Goal: Information Seeking & Learning: Learn about a topic

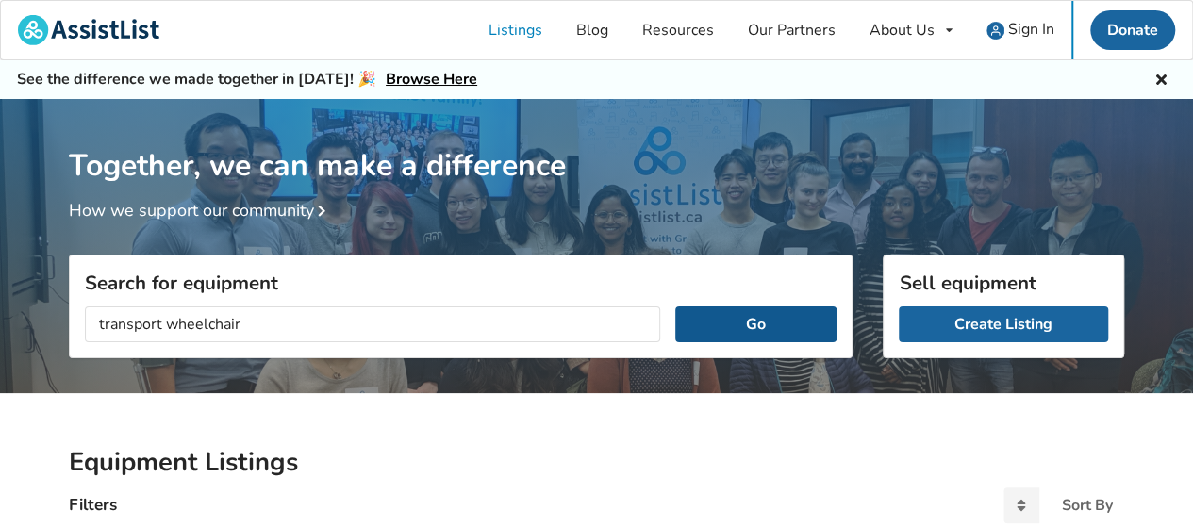
type input "transport wheelchair"
click at [753, 325] on button "Go" at bounding box center [755, 324] width 161 height 36
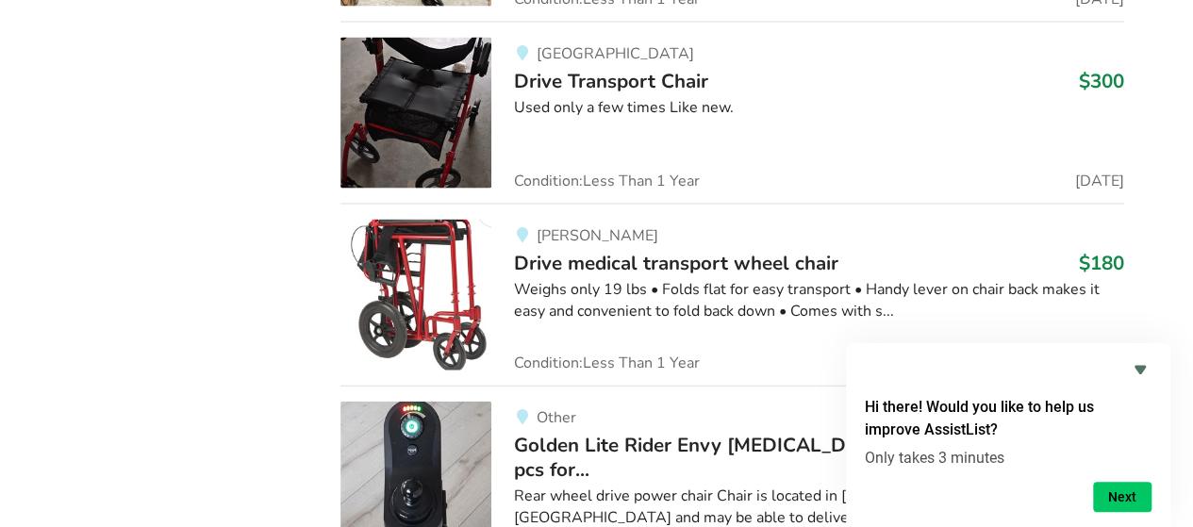
scroll to position [2148, 0]
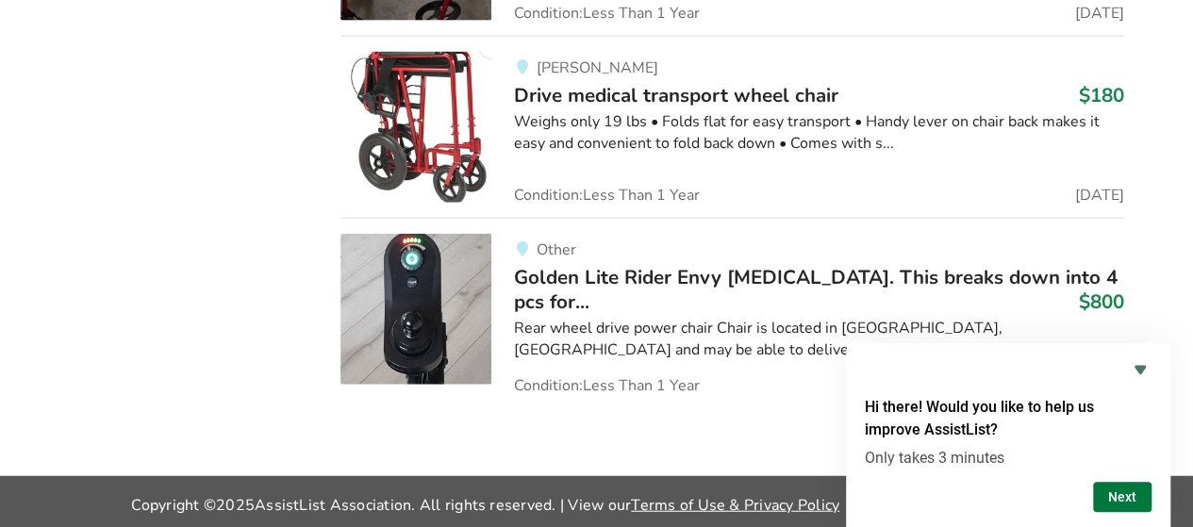
click at [1134, 499] on button "Next" at bounding box center [1122, 497] width 58 height 30
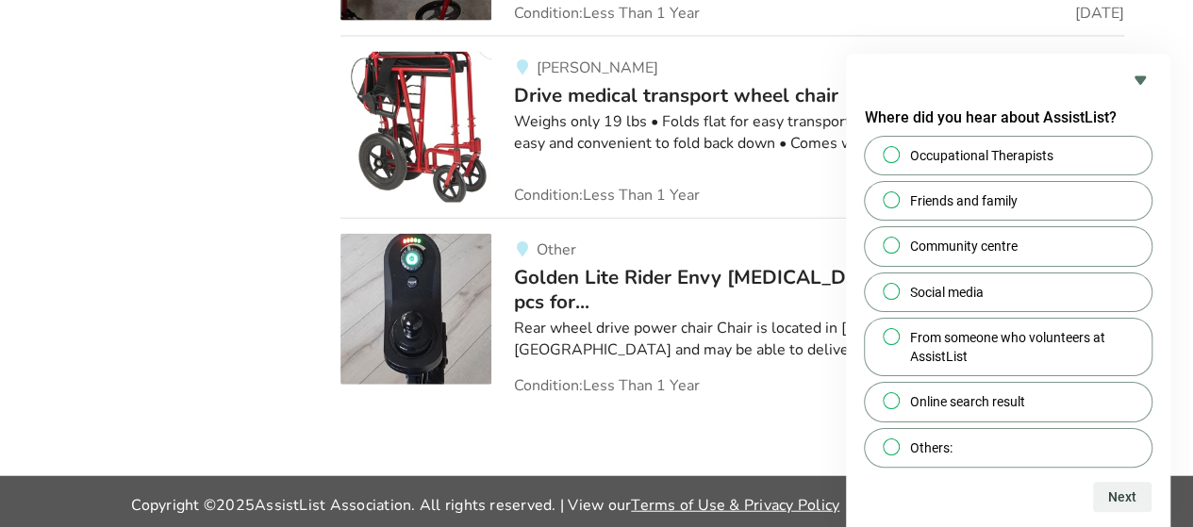
click at [643, 220] on link "Other Golden Lite Rider Envy [MEDICAL_DATA]. This breaks down into 4 pcs for...…" at bounding box center [732, 306] width 784 height 176
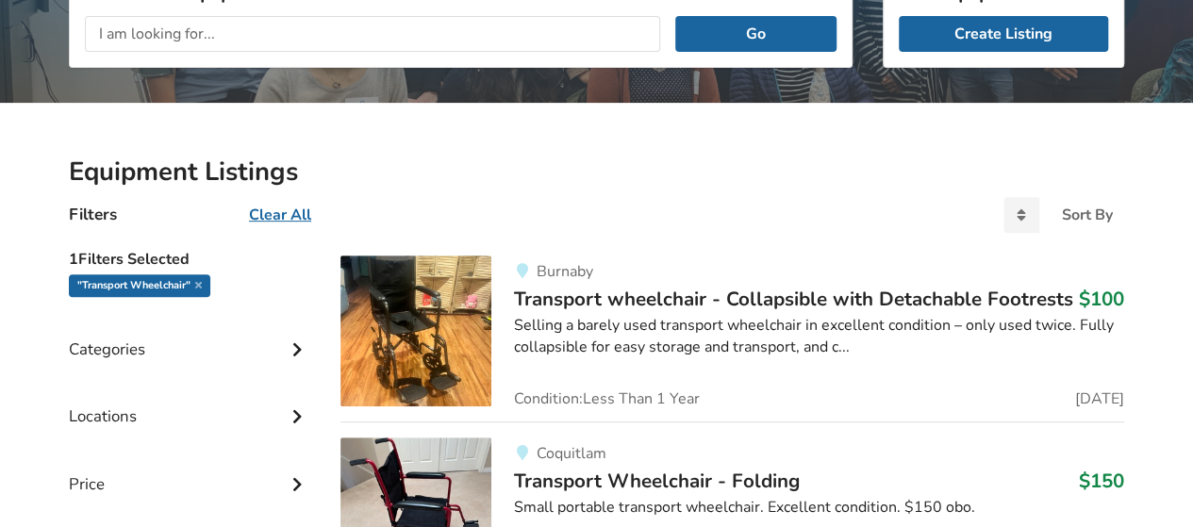
scroll to position [262, 0]
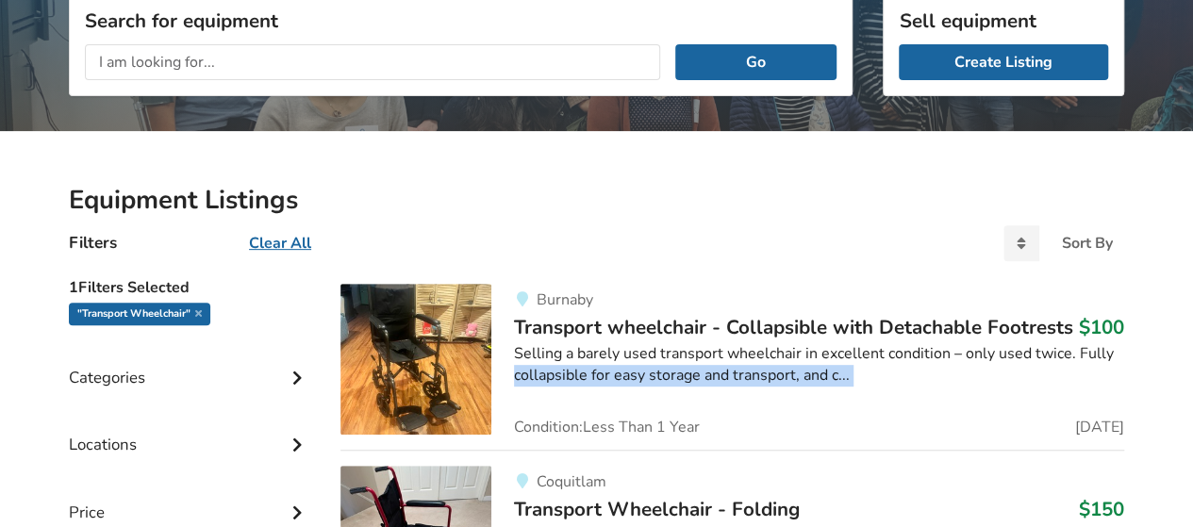
drag, startPoint x: 1139, startPoint y: 418, endPoint x: 502, endPoint y: 380, distance: 638.5
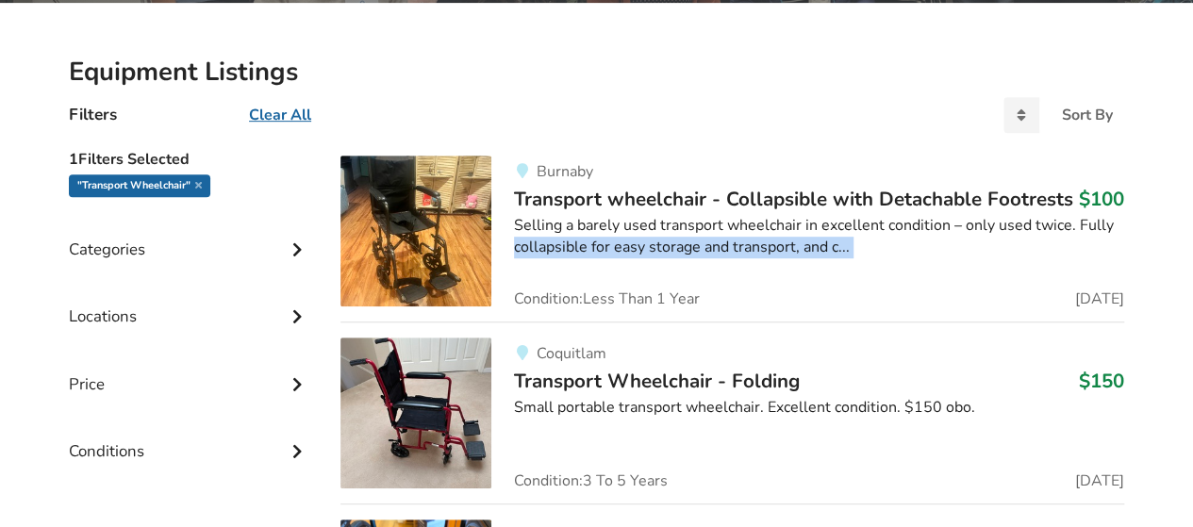
scroll to position [356, 0]
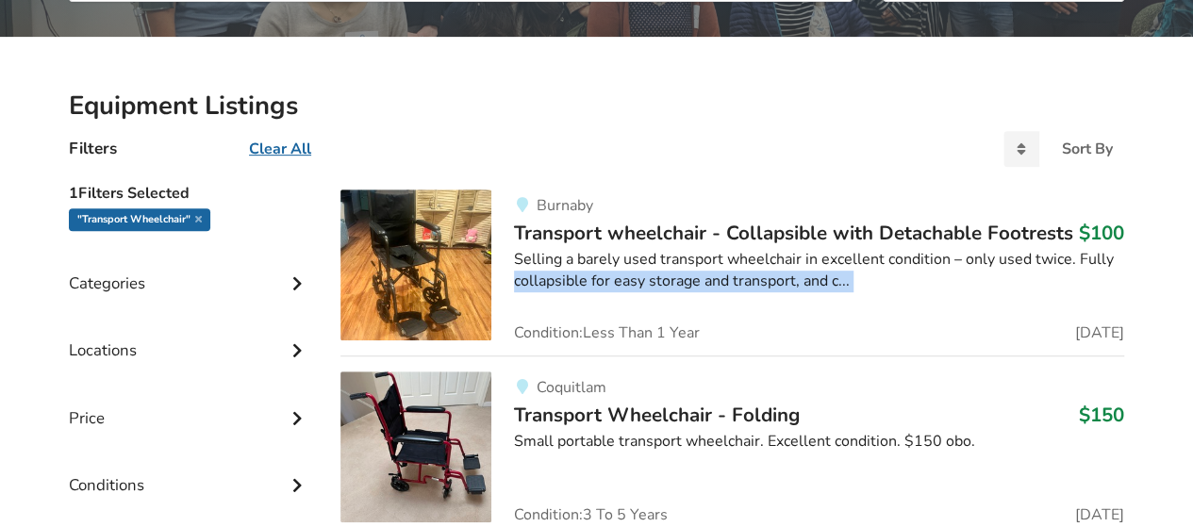
click at [670, 220] on span "Transport wheelchair - Collapsible with Detachable Footrests" at bounding box center [793, 233] width 559 height 26
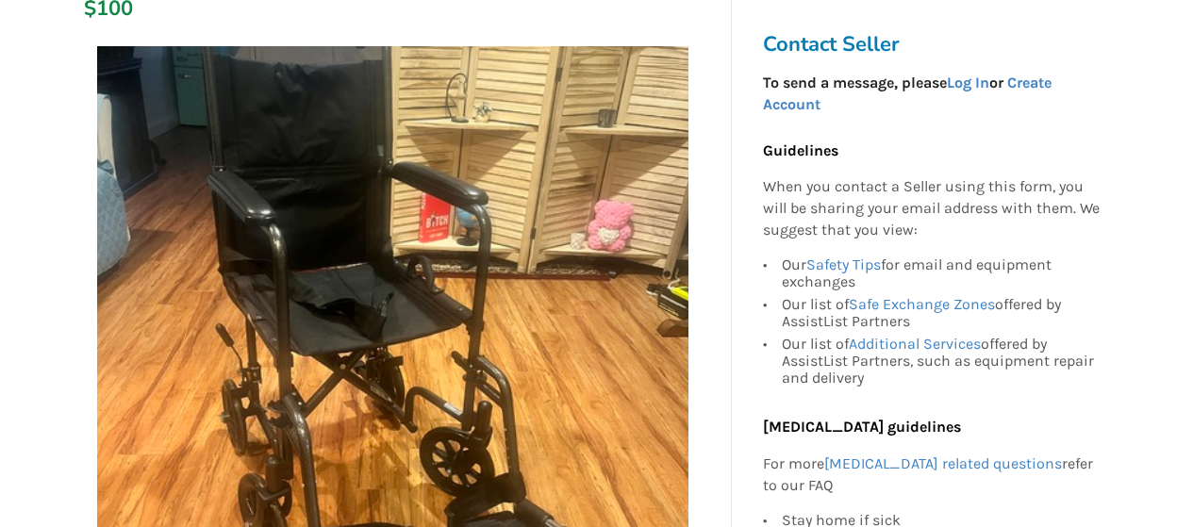
scroll to position [377, 0]
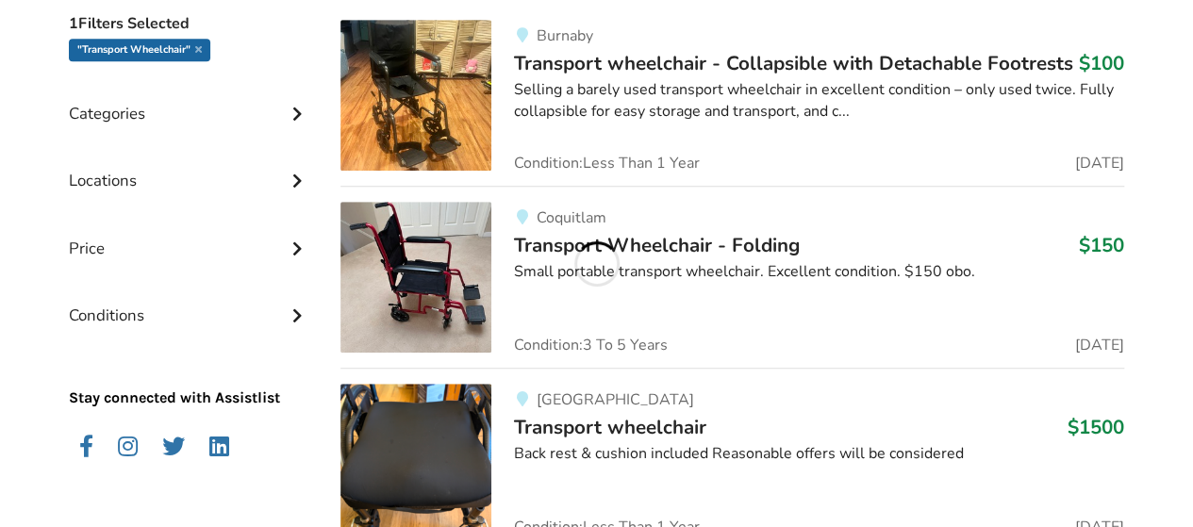
scroll to position [639, 0]
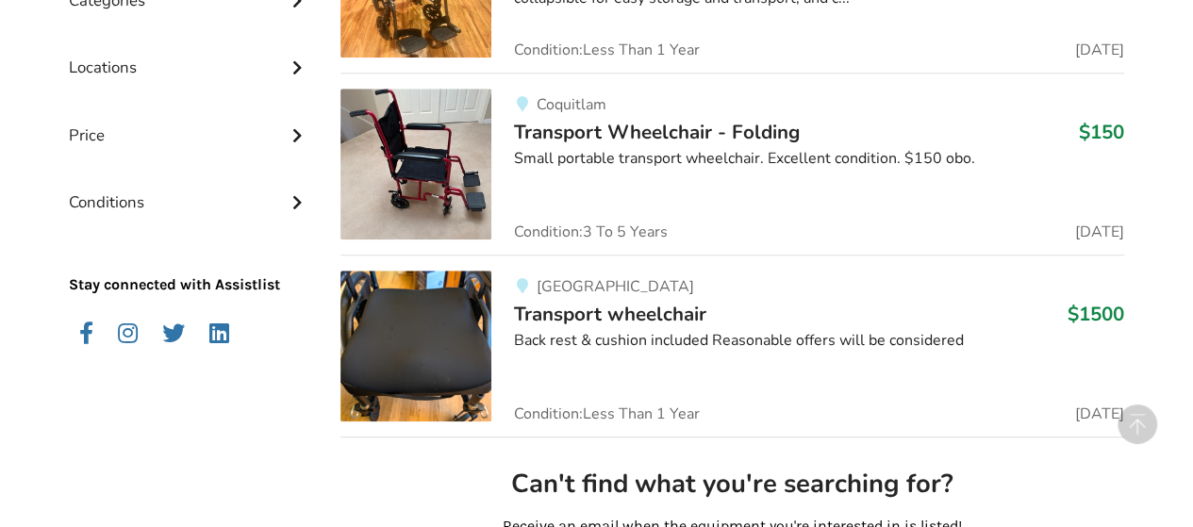
click at [628, 323] on span "Transport wheelchair" at bounding box center [610, 314] width 192 height 26
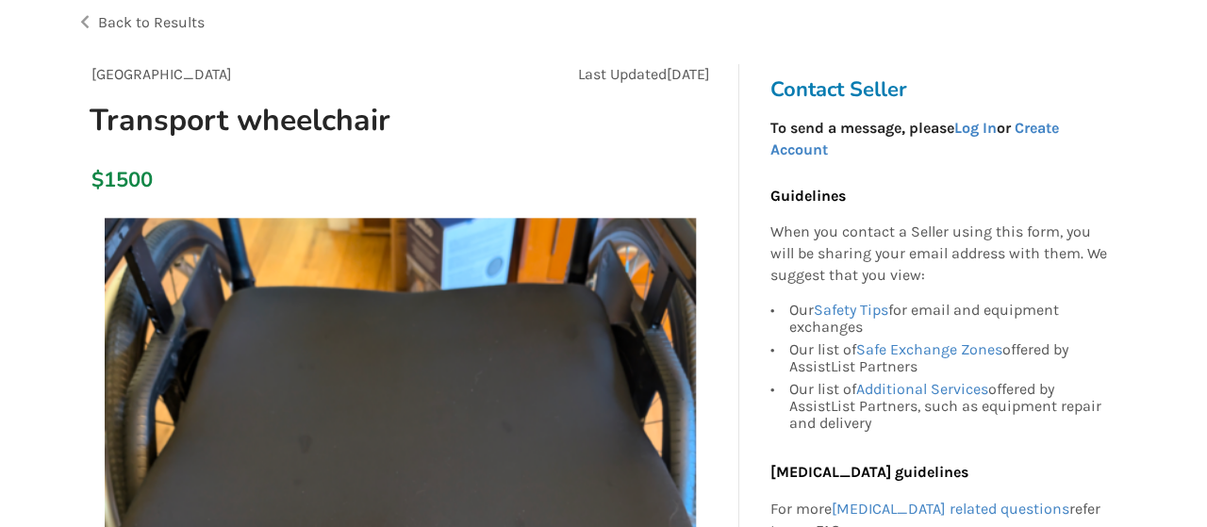
scroll to position [94, 0]
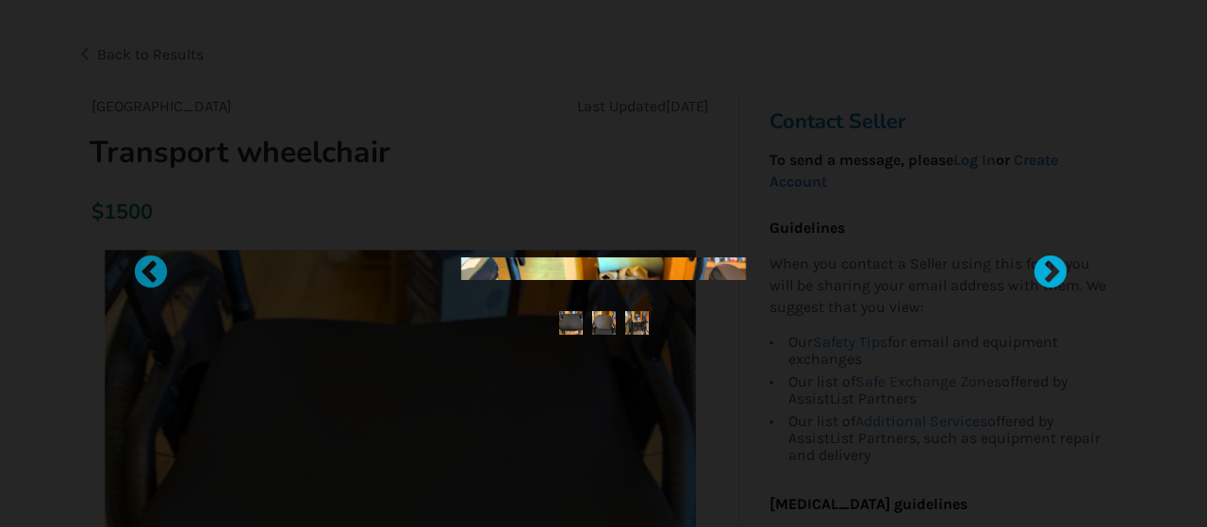
click at [1050, 269] on div at bounding box center [1041, 264] width 19 height 19
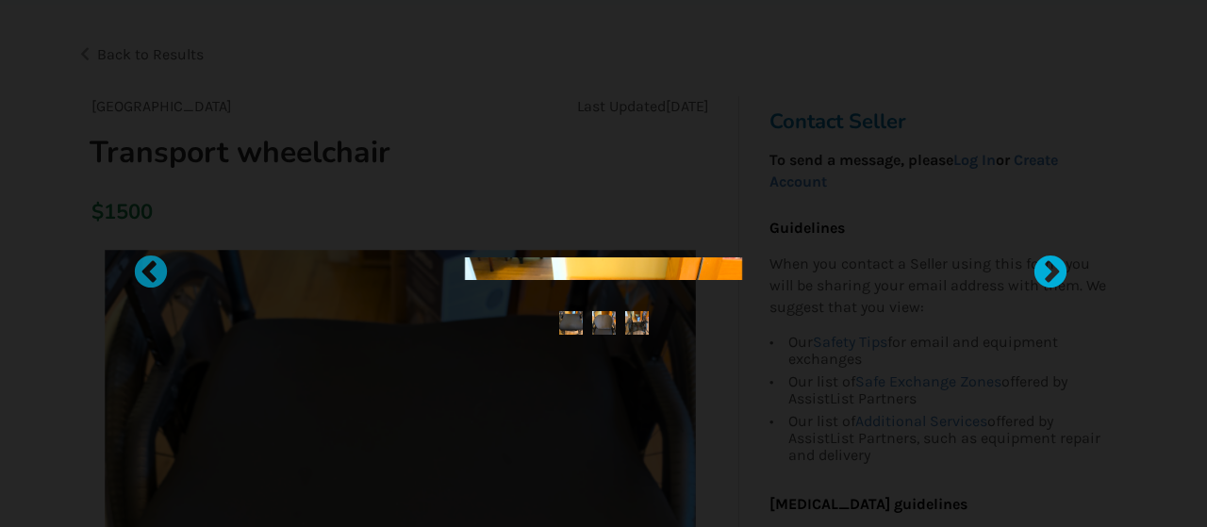
click at [1050, 269] on div at bounding box center [1041, 264] width 19 height 19
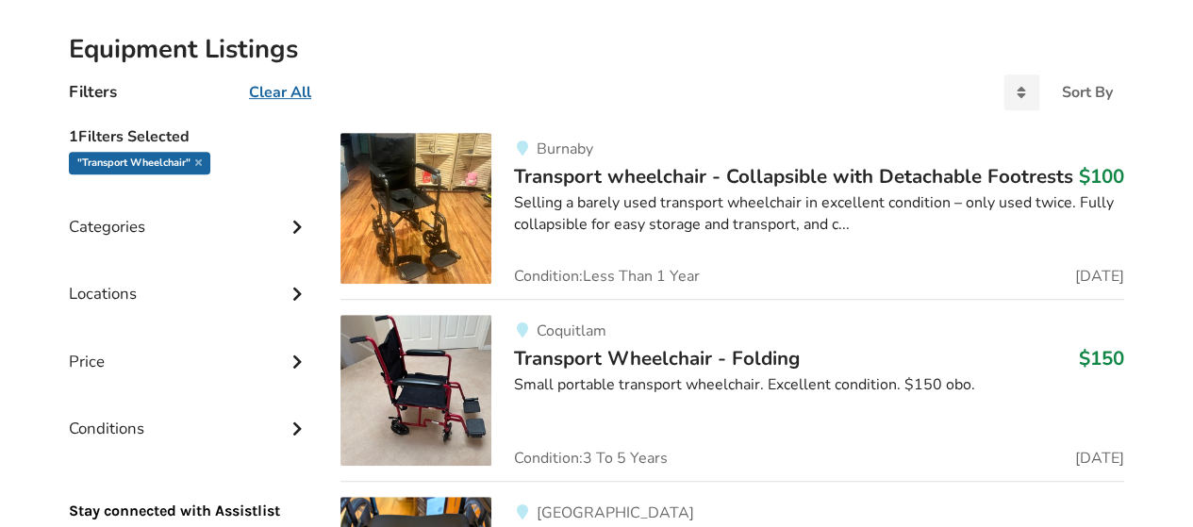
scroll to position [356, 0]
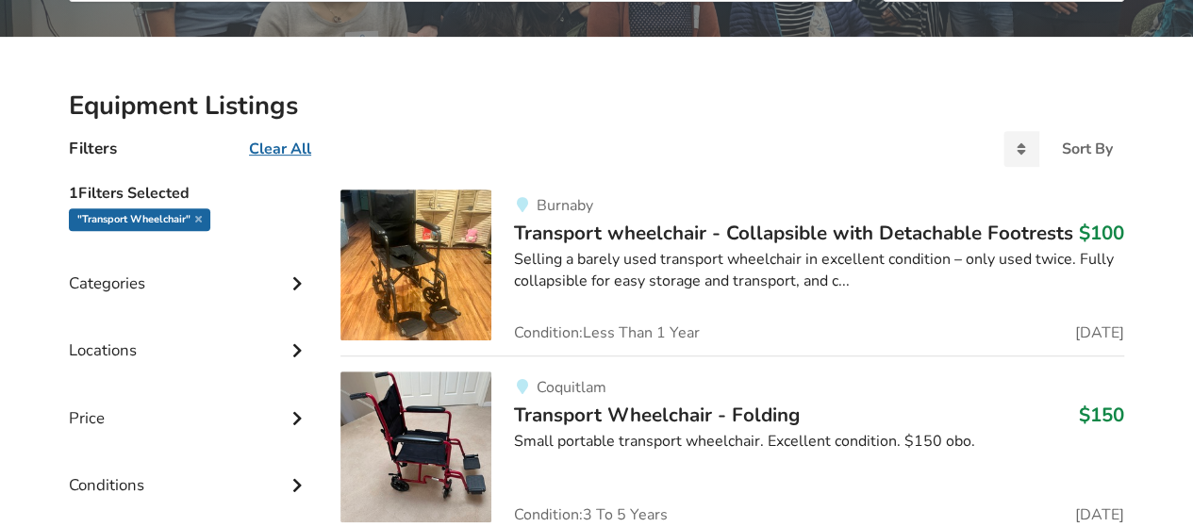
click at [307, 275] on div "Categories" at bounding box center [189, 269] width 241 height 67
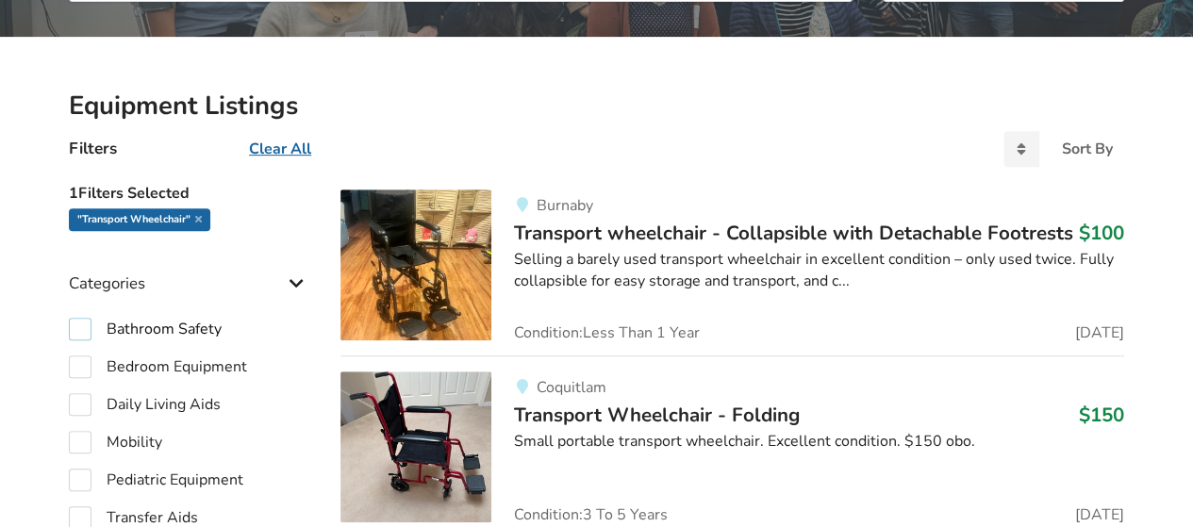
click at [193, 328] on label "Bathroom Safety" at bounding box center [145, 329] width 153 height 23
checkbox input "true"
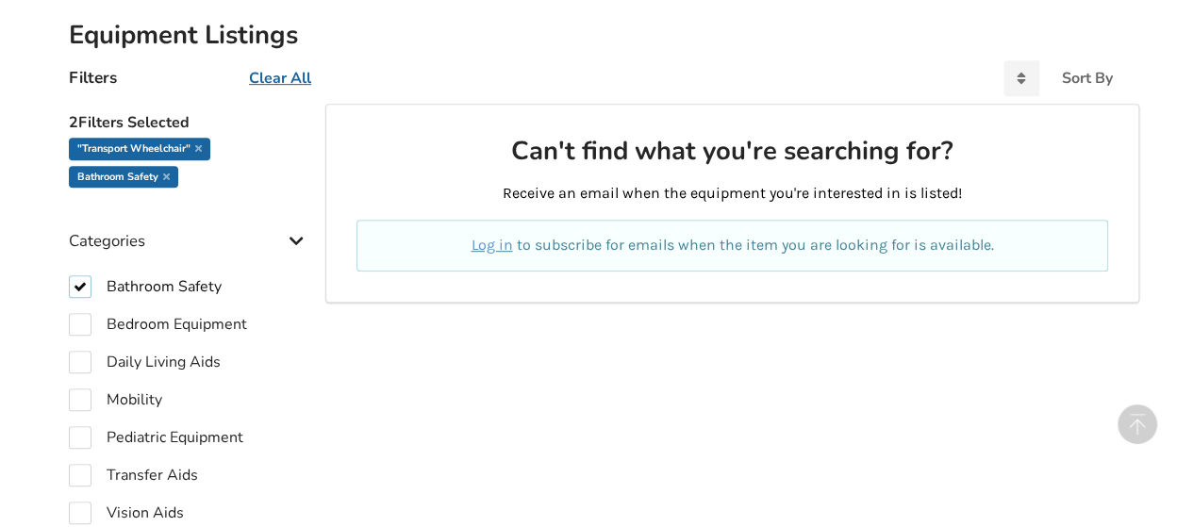
scroll to position [639, 0]
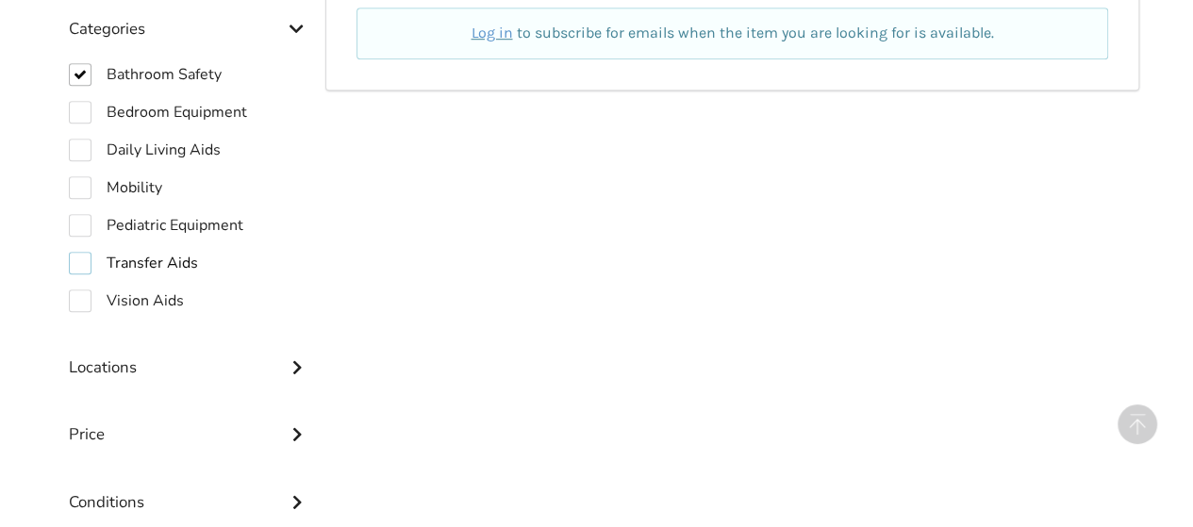
click at [89, 263] on label "Transfer Aids" at bounding box center [133, 263] width 129 height 23
checkbox input "true"
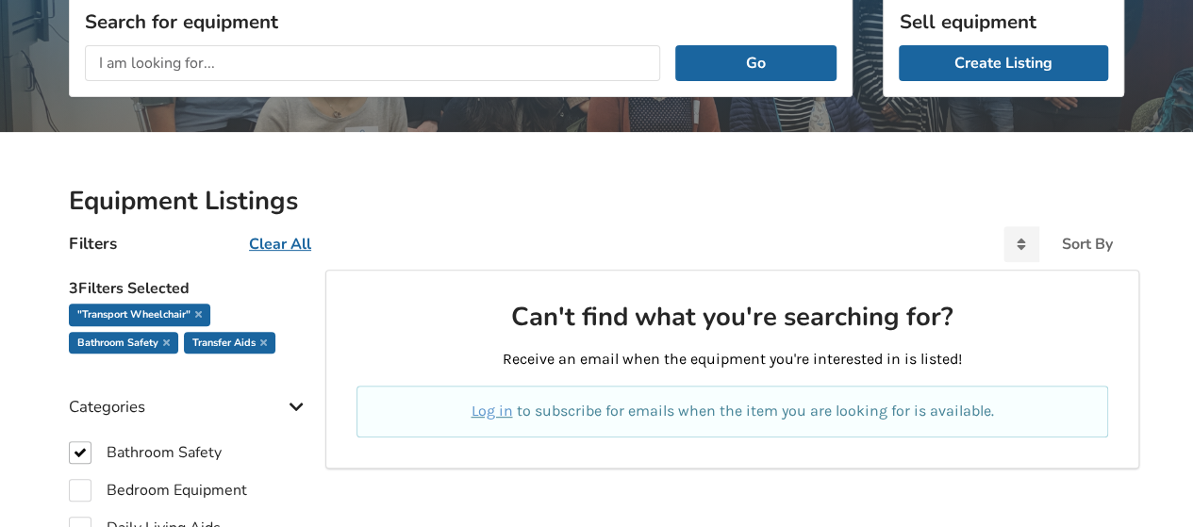
scroll to position [451, 0]
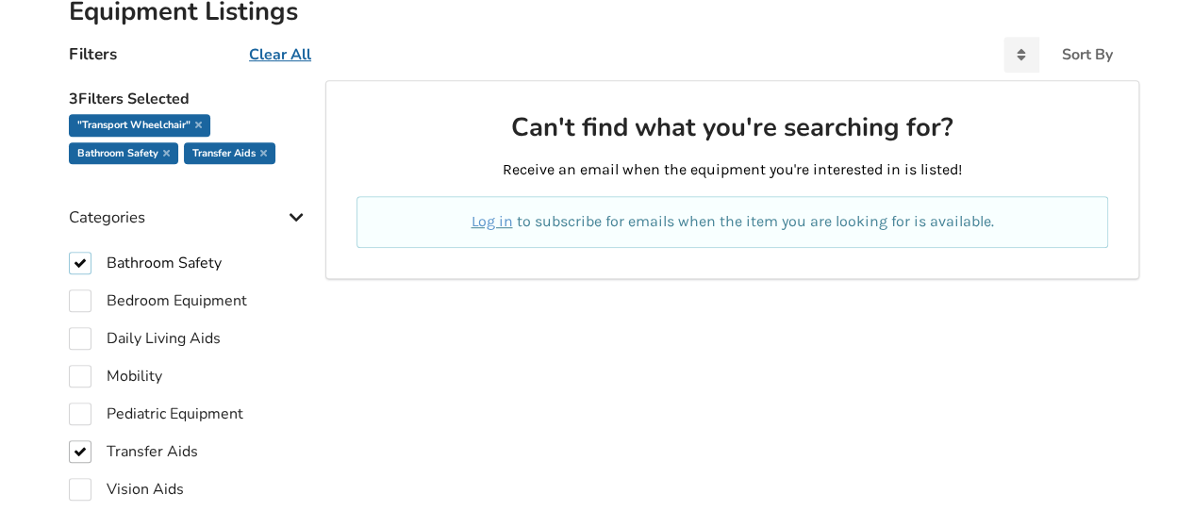
click at [103, 259] on label "Bathroom Safety" at bounding box center [145, 263] width 153 height 23
checkbox input "false"
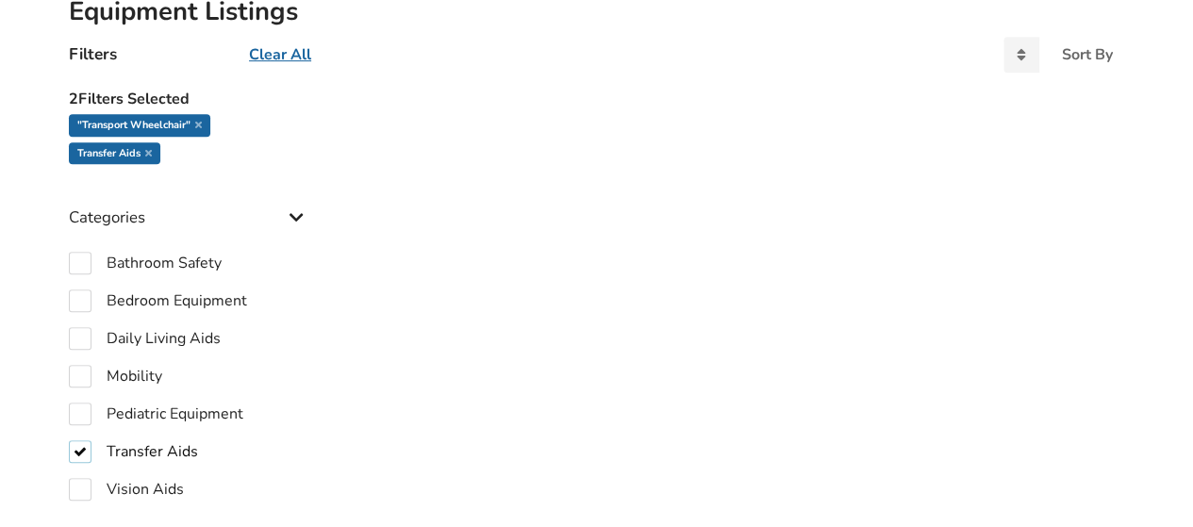
click at [119, 458] on label "Transfer Aids" at bounding box center [133, 451] width 129 height 23
checkbox input "false"
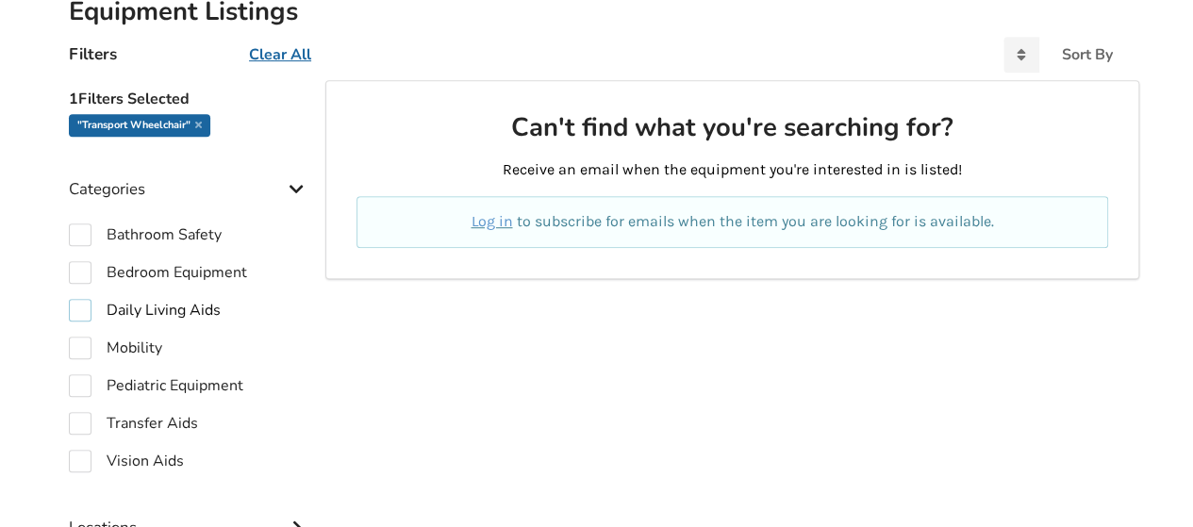
click at [158, 306] on label "Daily Living Aids" at bounding box center [145, 310] width 152 height 23
checkbox input "true"
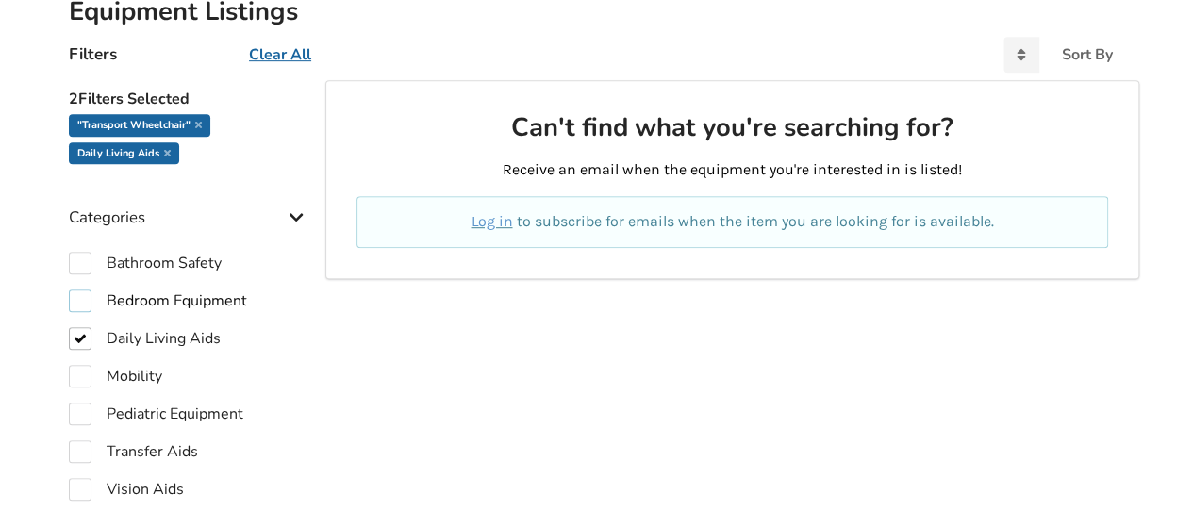
click at [81, 299] on label "Bedroom Equipment" at bounding box center [158, 300] width 178 height 23
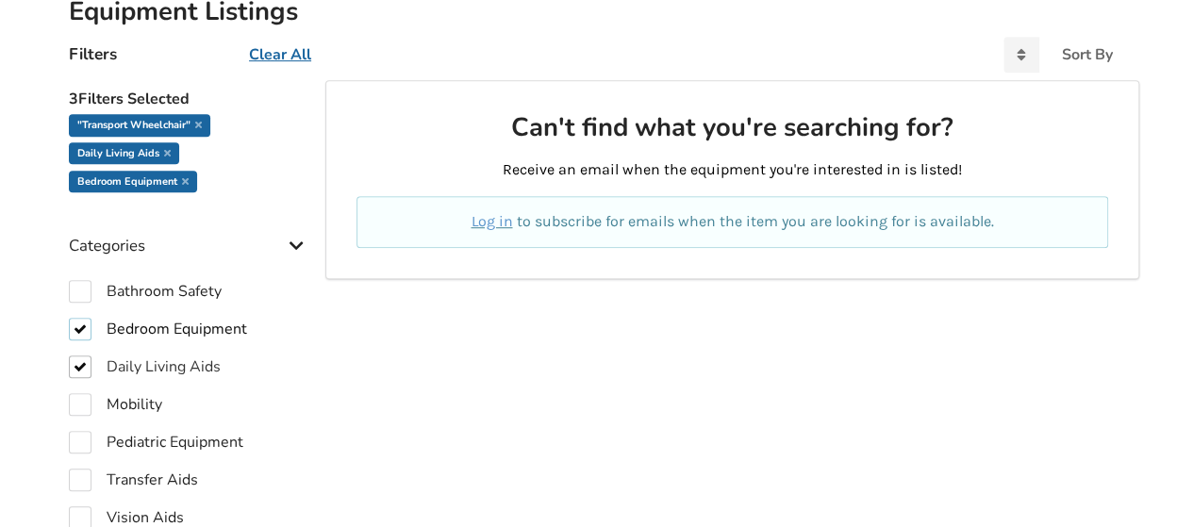
drag, startPoint x: 81, startPoint y: 331, endPoint x: 91, endPoint y: 348, distance: 19.4
click at [88, 340] on label "Bedroom Equipment" at bounding box center [158, 329] width 178 height 23
checkbox input "false"
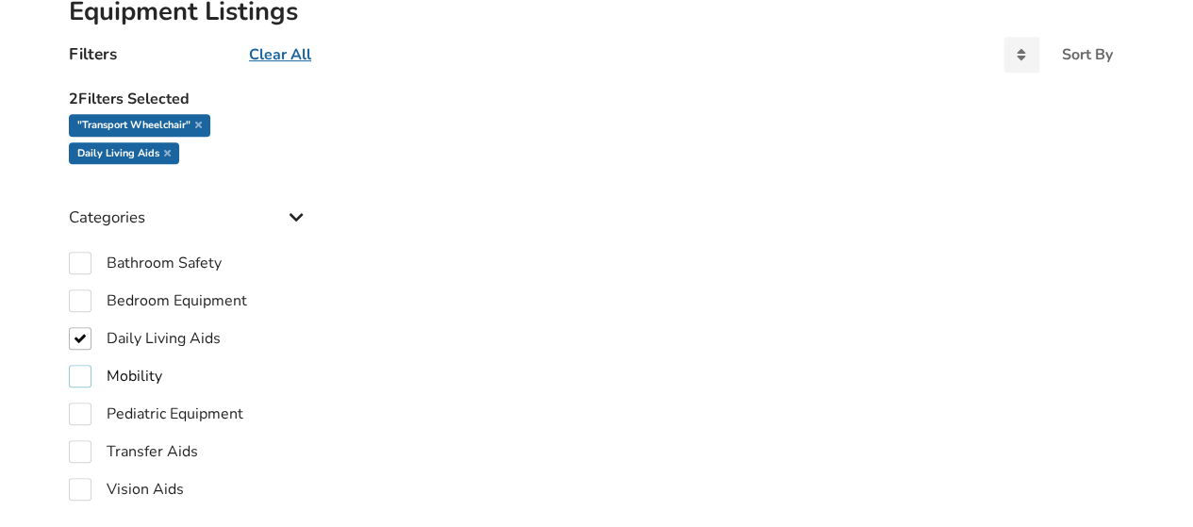
click at [82, 374] on label "Mobility" at bounding box center [115, 376] width 93 height 23
click at [79, 372] on label "Mobility" at bounding box center [115, 376] width 93 height 23
checkbox input "false"
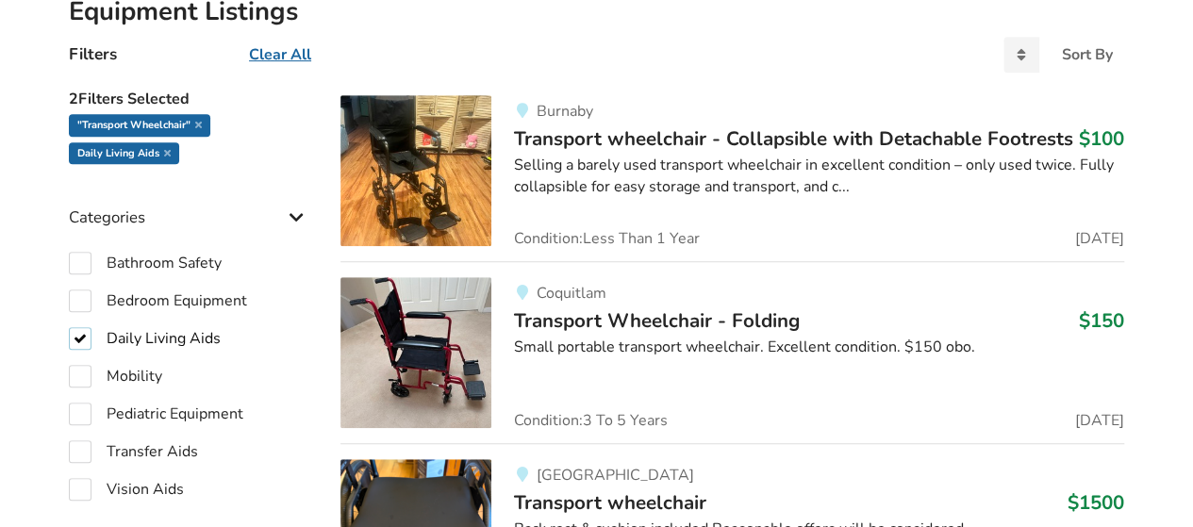
click at [75, 340] on label "Daily Living Aids" at bounding box center [145, 338] width 152 height 23
checkbox input "false"
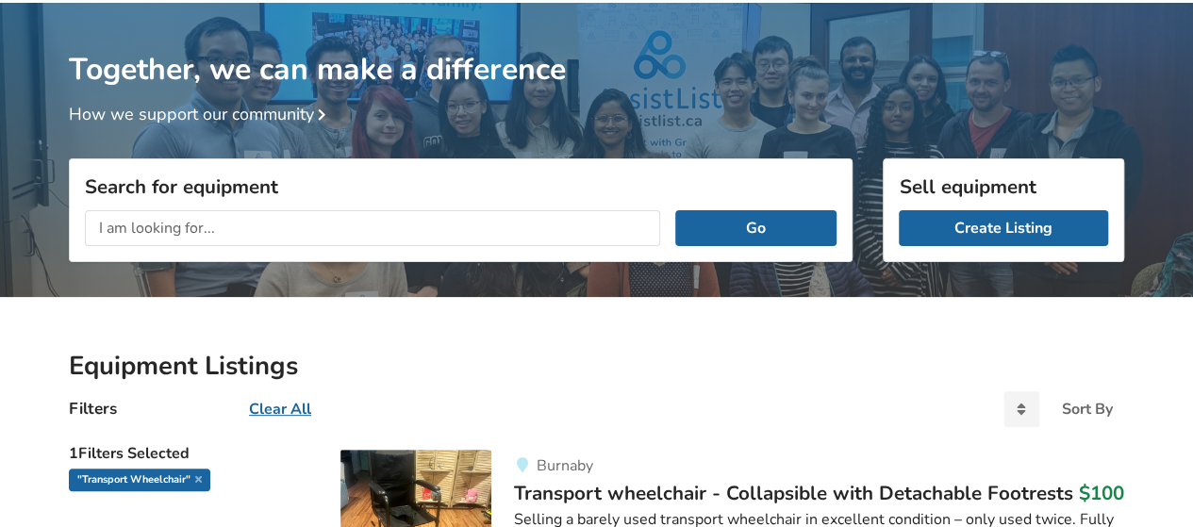
scroll to position [74, 0]
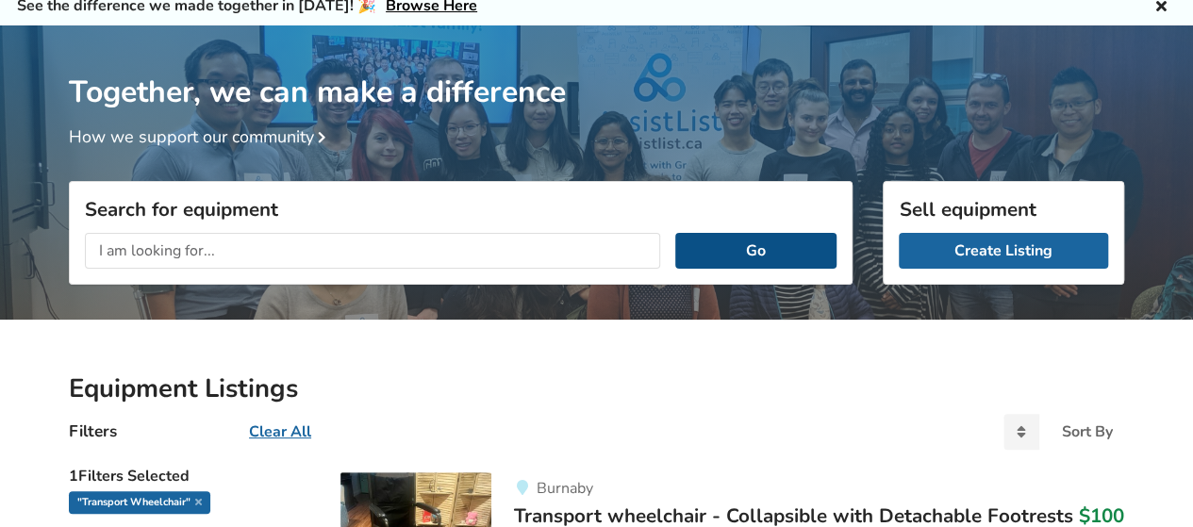
click at [757, 261] on button "Go" at bounding box center [755, 251] width 161 height 36
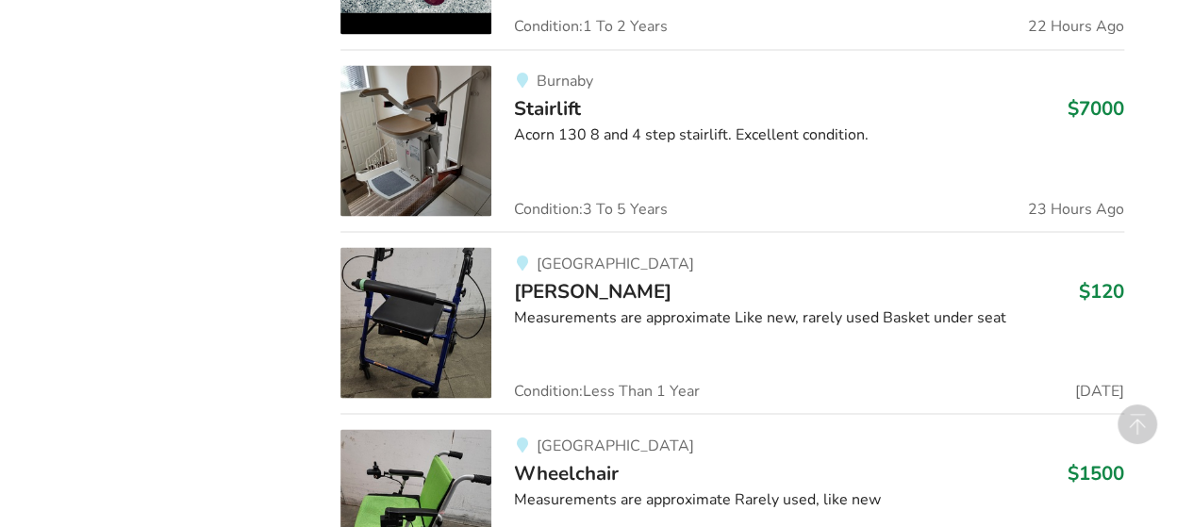
scroll to position [1582, 0]
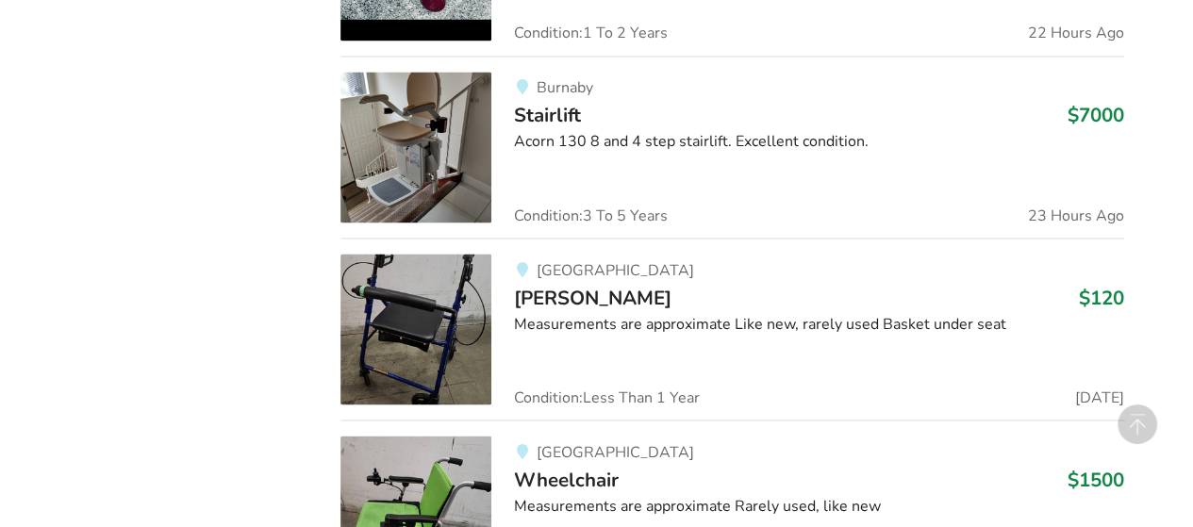
click at [467, 316] on img at bounding box center [415, 329] width 151 height 151
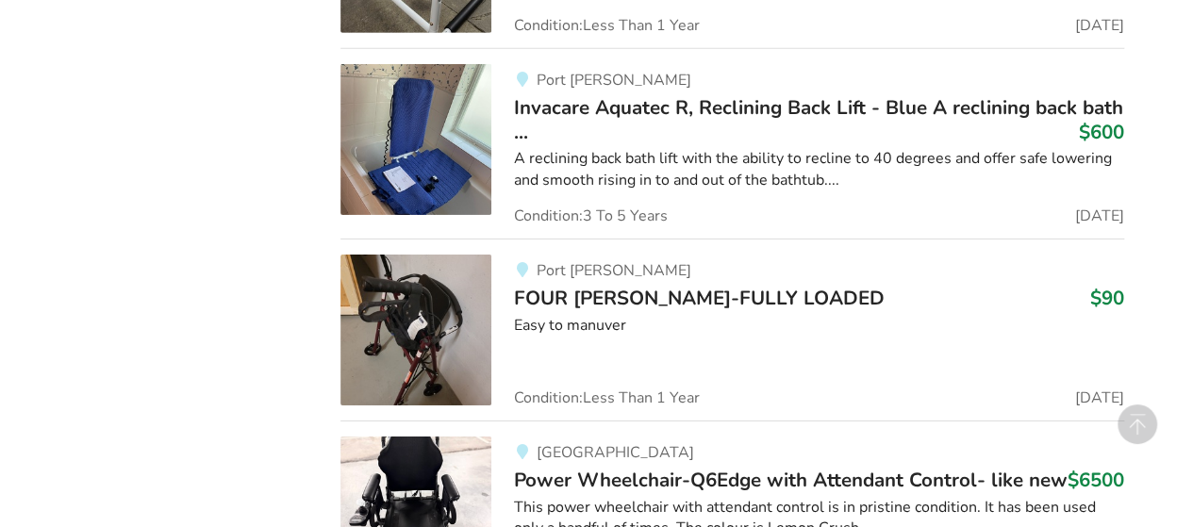
scroll to position [3082, 0]
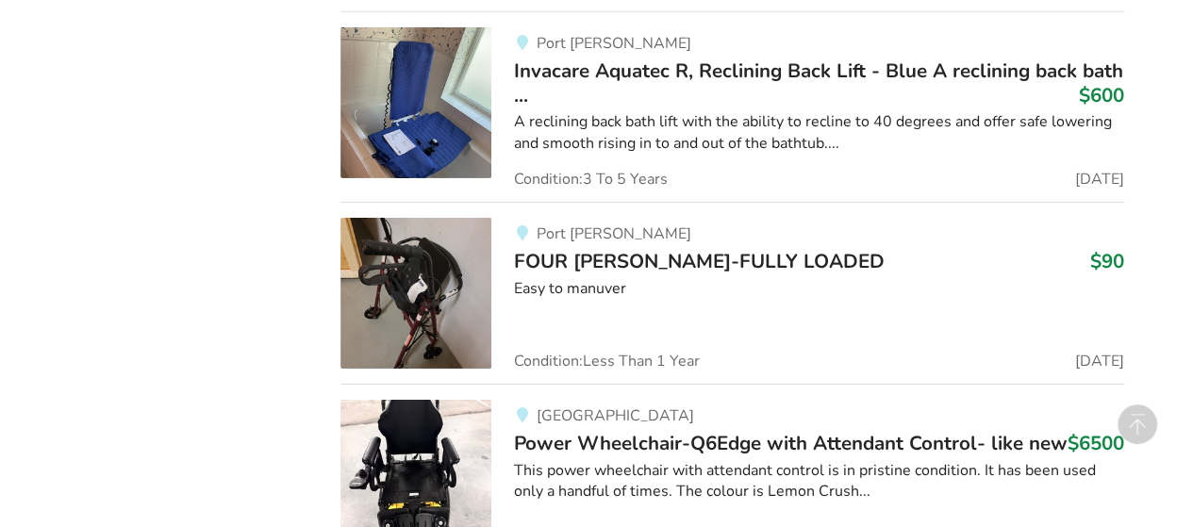
click at [605, 259] on span "FOUR [PERSON_NAME]-FULLY LOADED" at bounding box center [699, 261] width 371 height 26
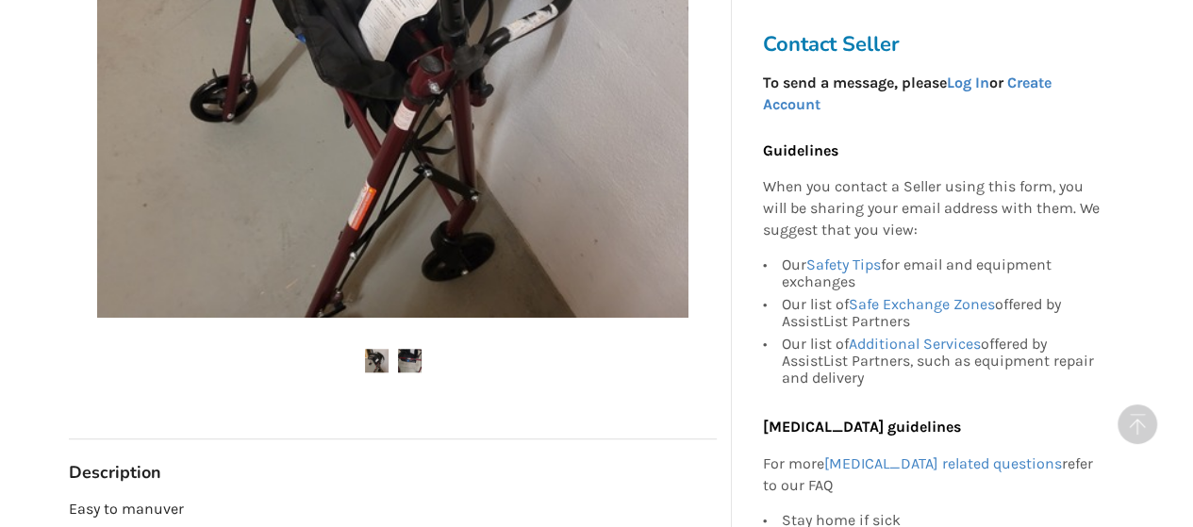
scroll to position [754, 0]
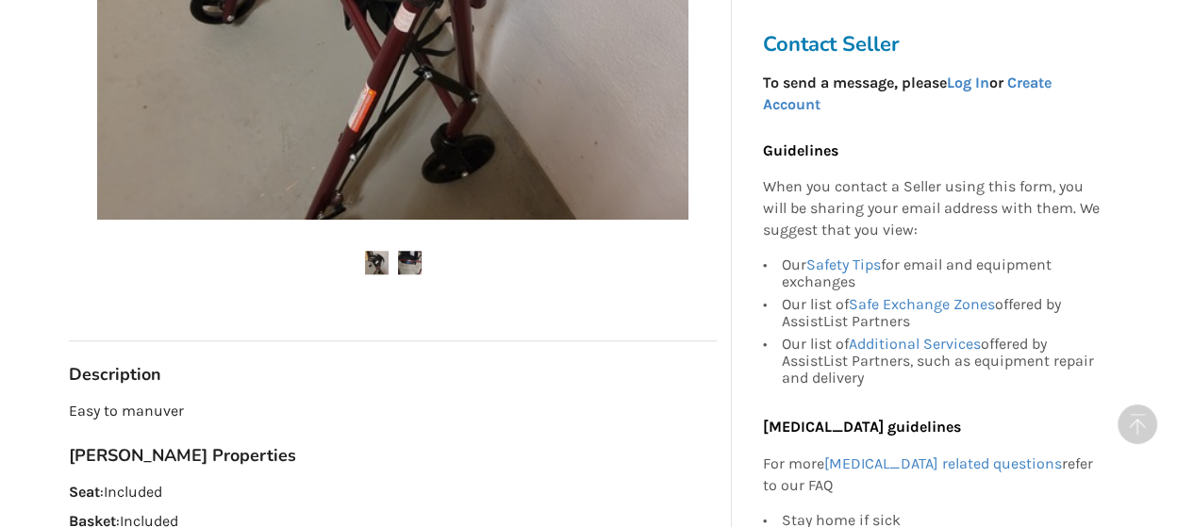
click at [377, 261] on img at bounding box center [377, 263] width 24 height 24
click at [402, 262] on img at bounding box center [410, 263] width 24 height 24
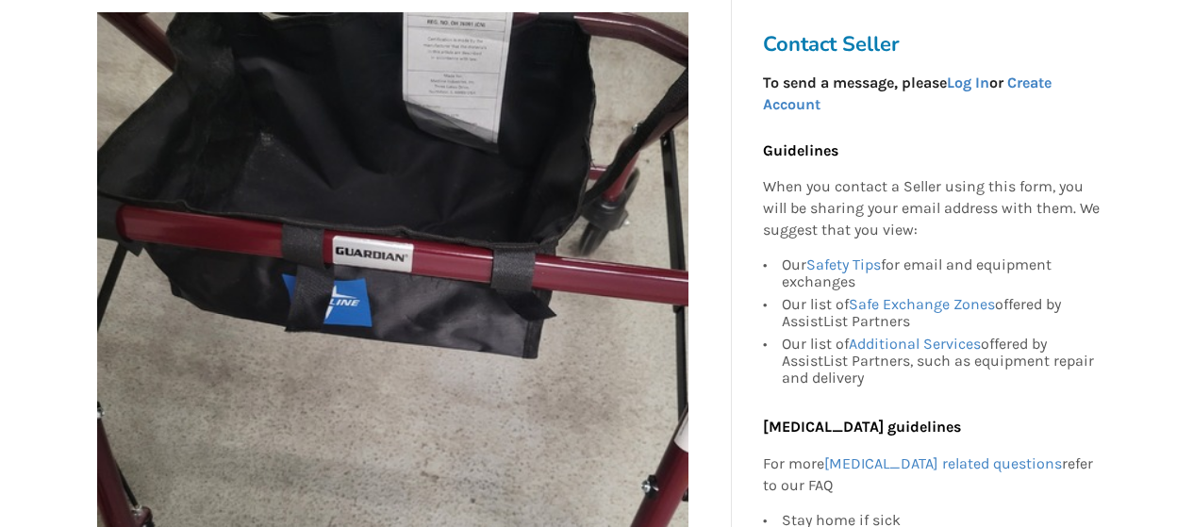
scroll to position [377, 0]
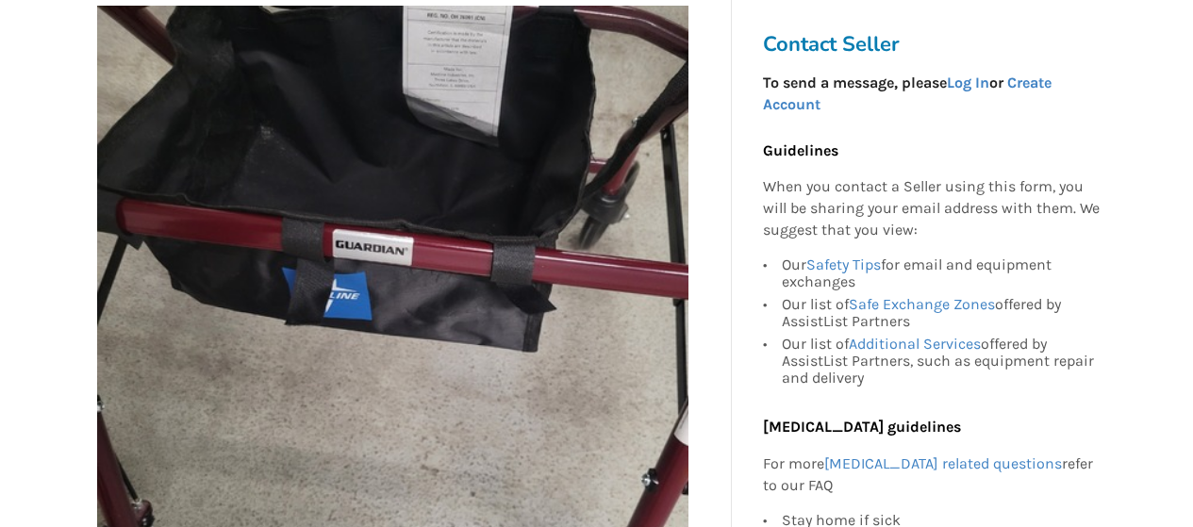
click at [405, 344] on img at bounding box center [392, 301] width 591 height 591
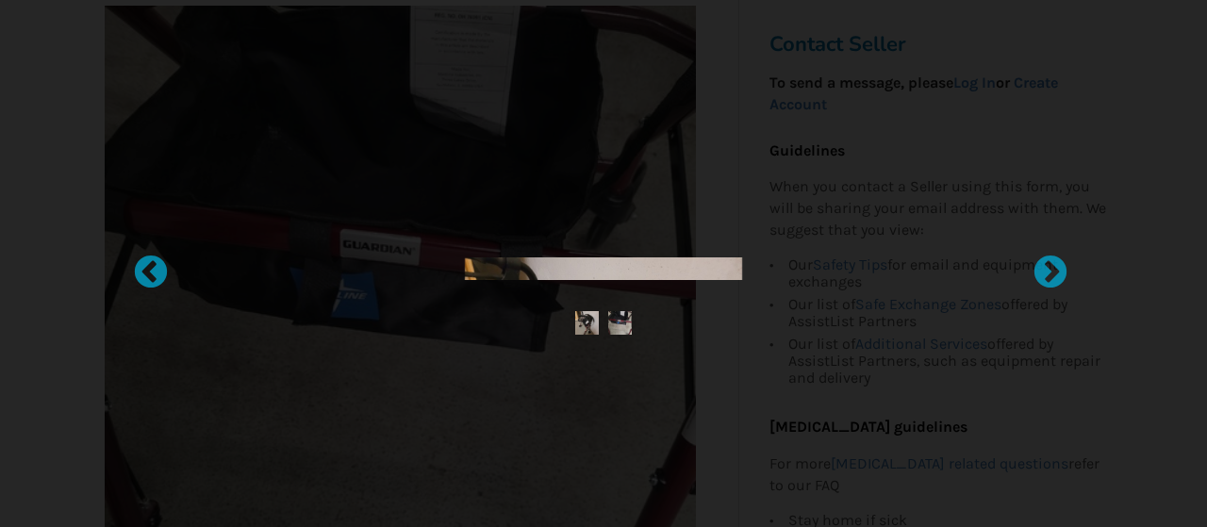
click at [405, 344] on div at bounding box center [603, 263] width 1207 height 527
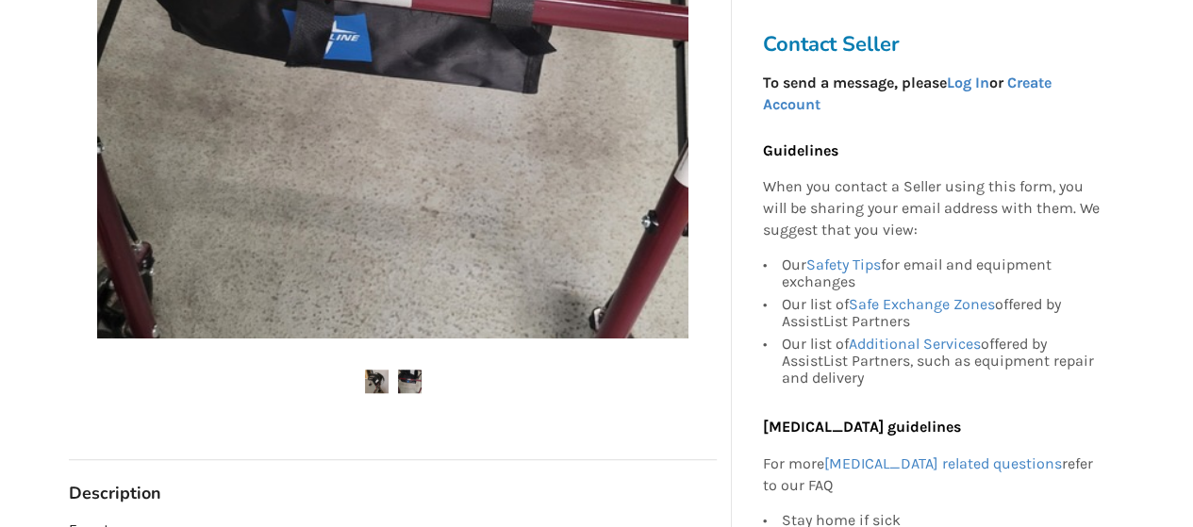
scroll to position [849, 0]
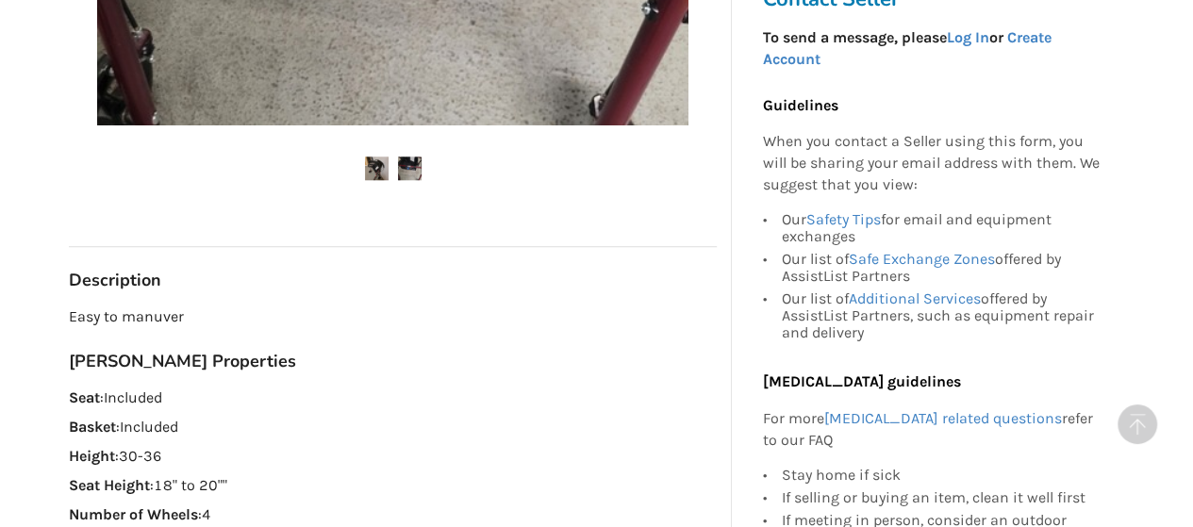
click at [377, 170] on img at bounding box center [377, 169] width 24 height 24
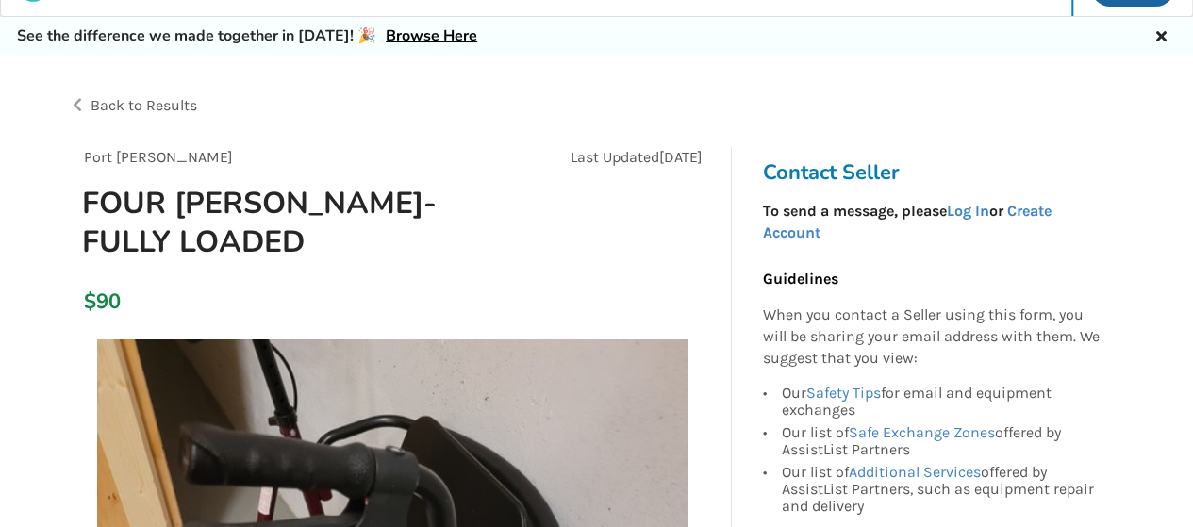
scroll to position [0, 0]
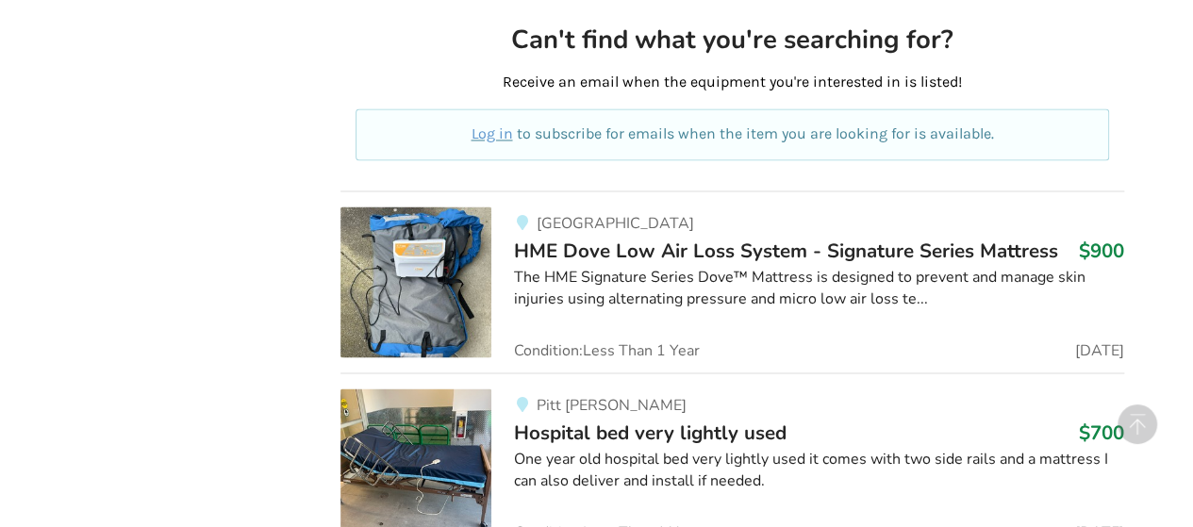
scroll to position [5251, 0]
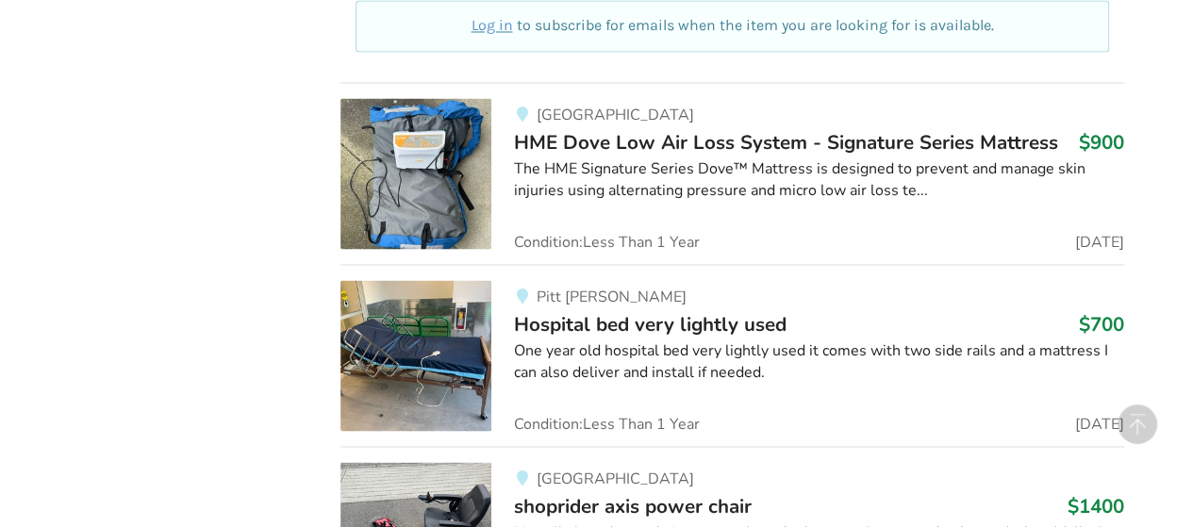
click at [620, 310] on span "Hospital bed very lightly used" at bounding box center [650, 323] width 272 height 26
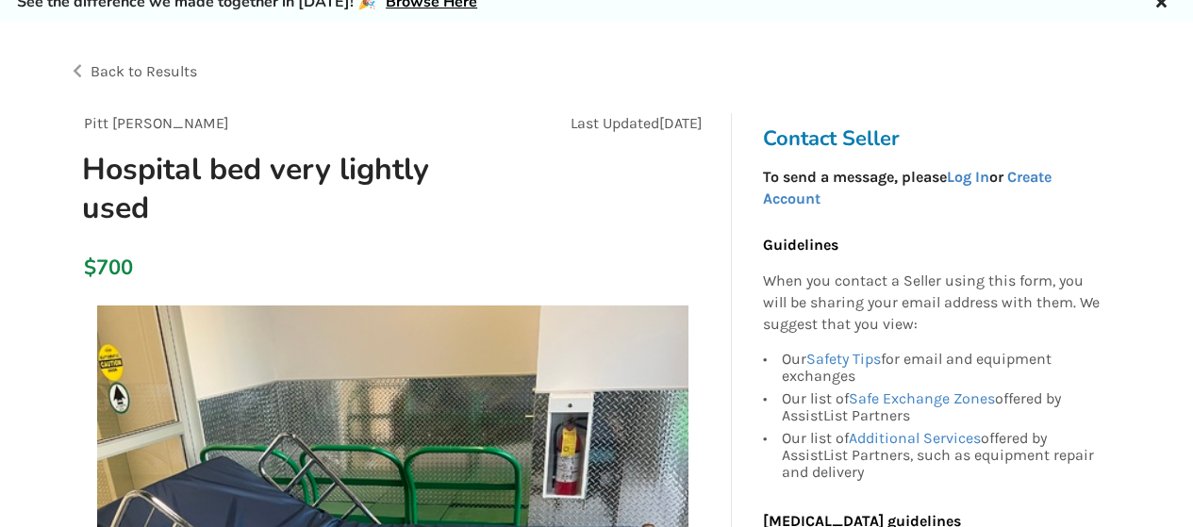
scroll to position [283, 0]
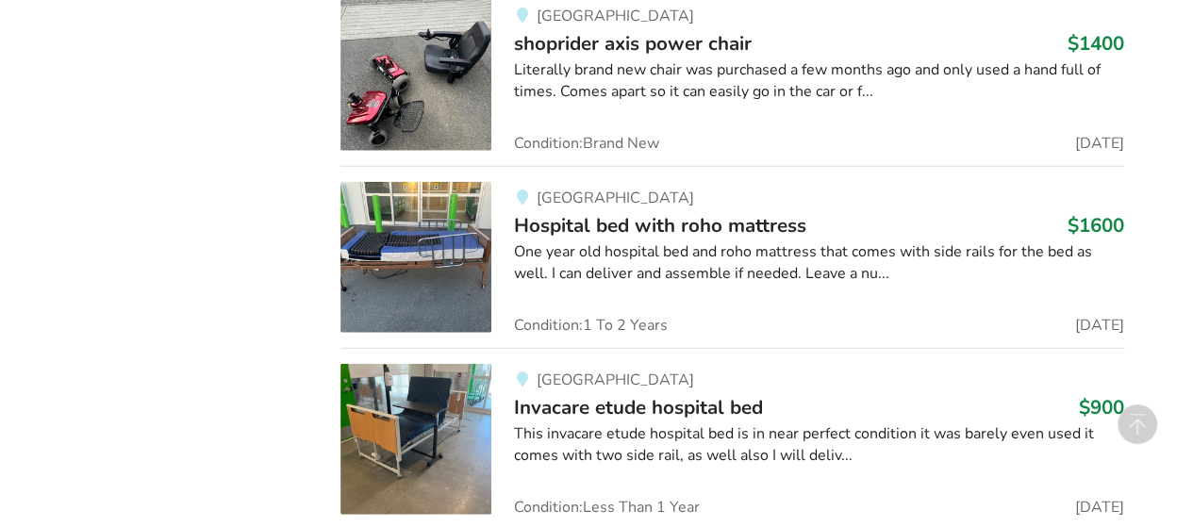
scroll to position [5911, 0]
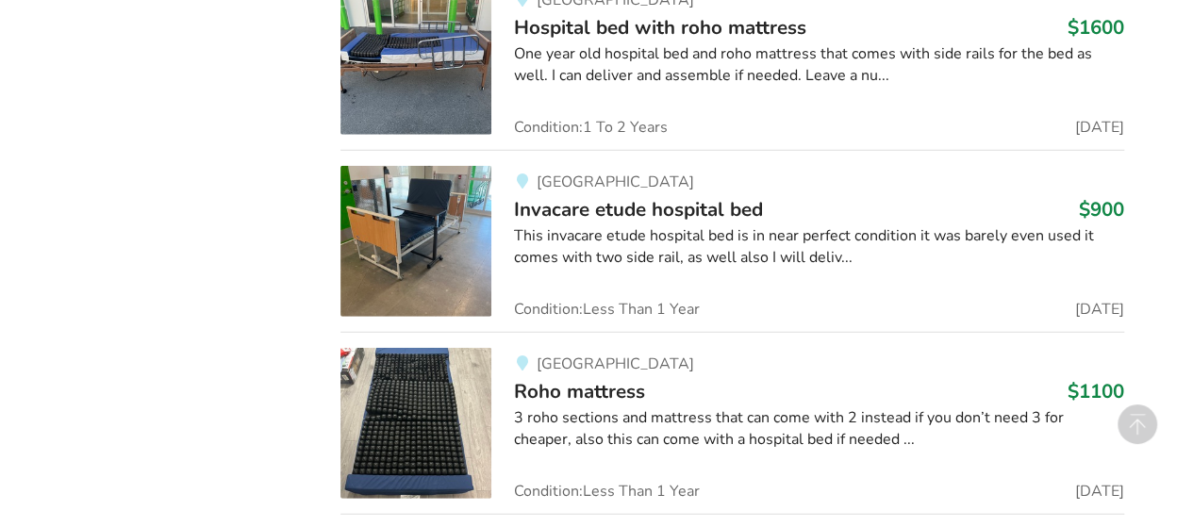
click at [393, 208] on img at bounding box center [415, 241] width 151 height 151
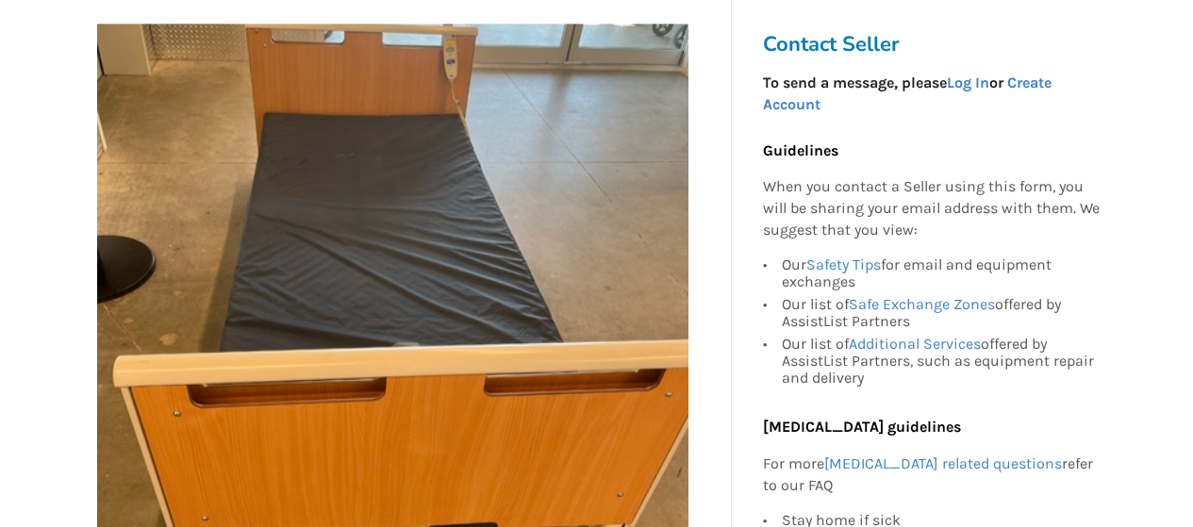
scroll to position [283, 0]
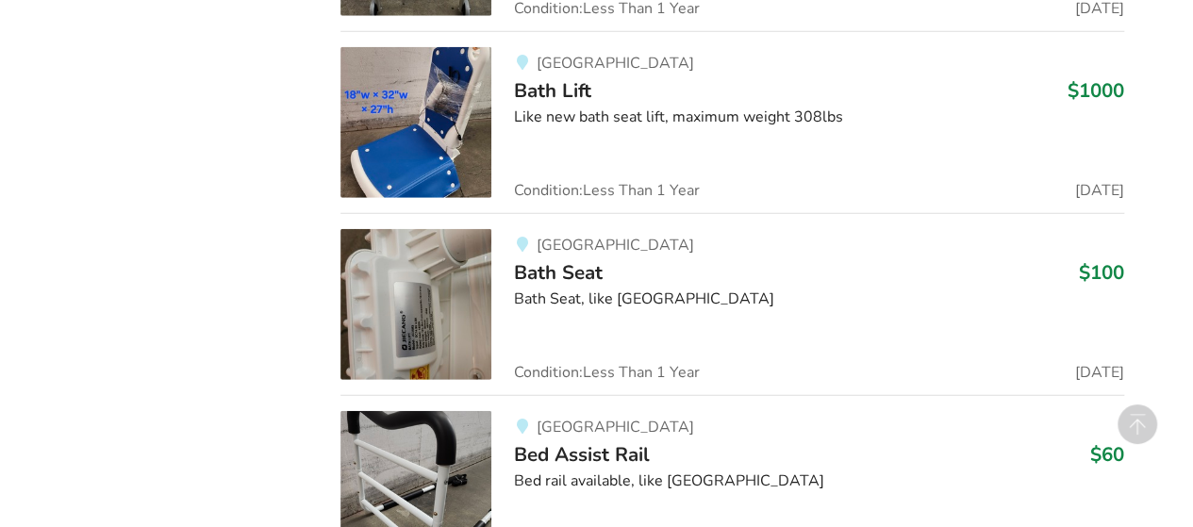
scroll to position [2799, 0]
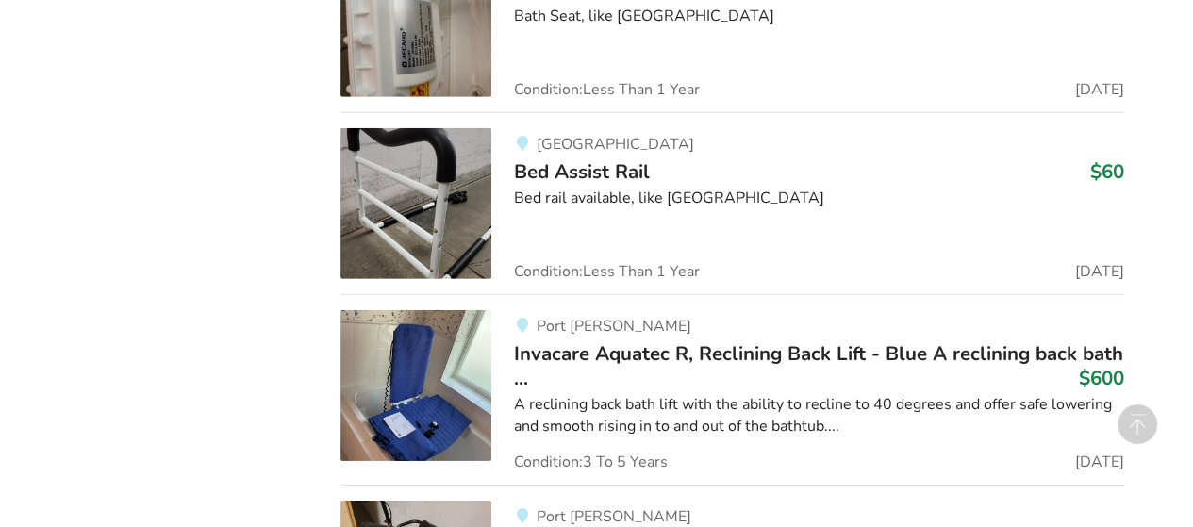
click at [436, 398] on img at bounding box center [415, 385] width 151 height 151
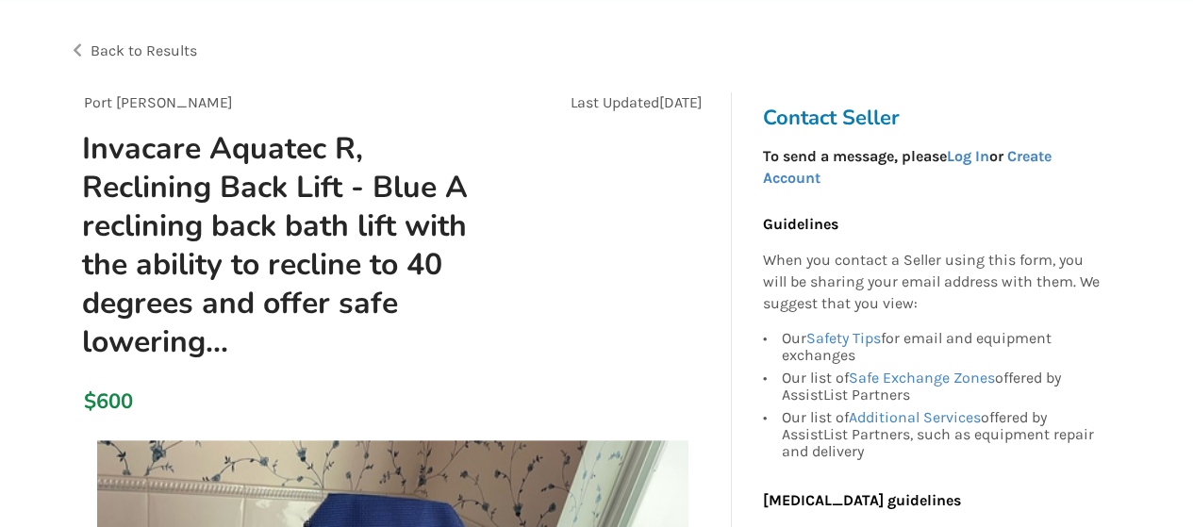
scroll to position [94, 0]
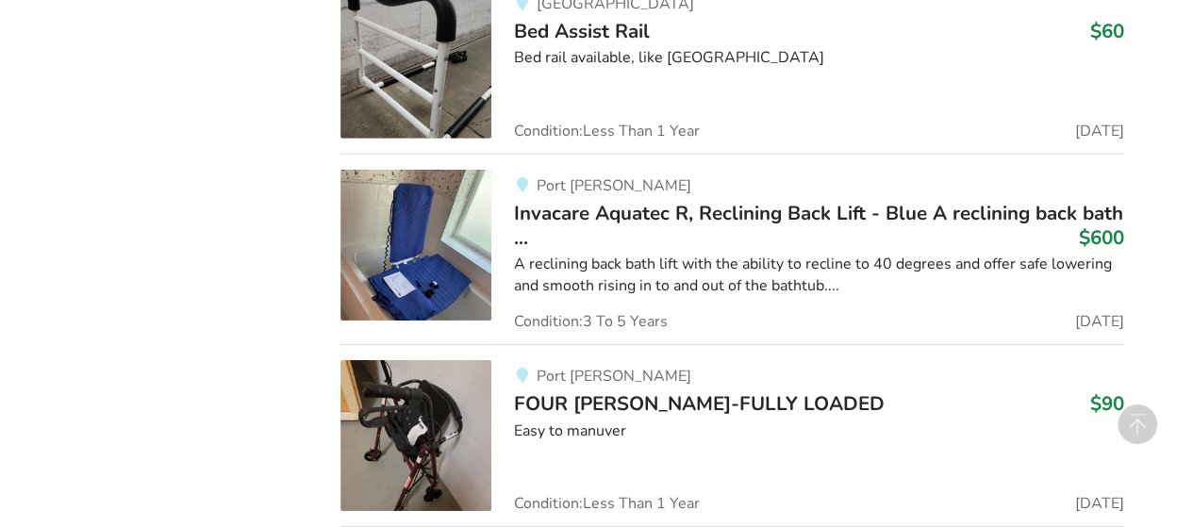
scroll to position [3082, 0]
